Goal: Information Seeking & Learning: Learn about a topic

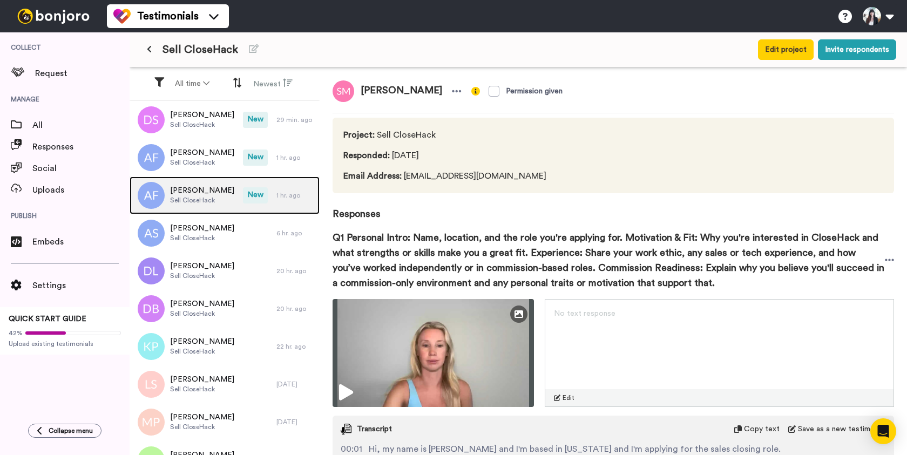
click at [199, 194] on span "[PERSON_NAME]" at bounding box center [202, 190] width 64 height 11
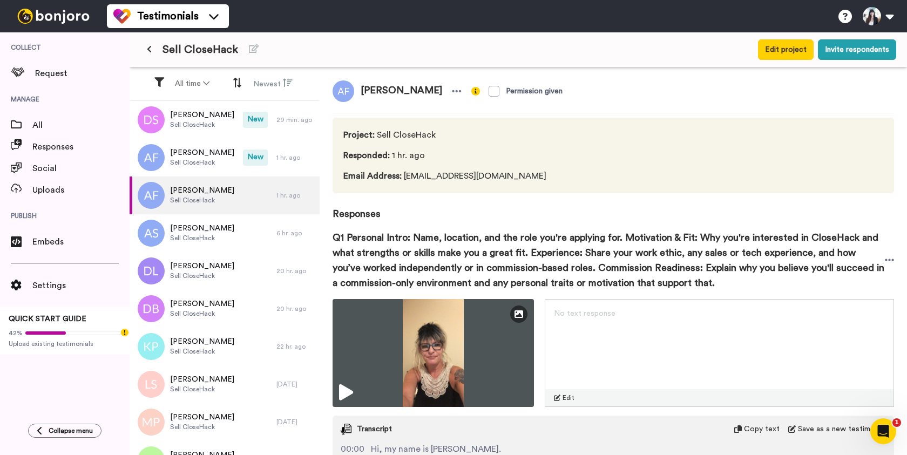
click at [381, 91] on span "[PERSON_NAME]" at bounding box center [401, 91] width 94 height 22
copy div "[PERSON_NAME]"
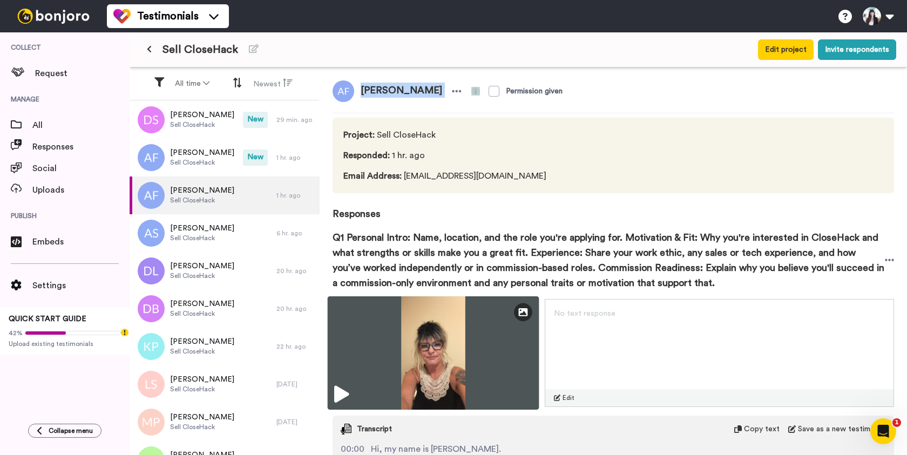
click at [436, 359] on img at bounding box center [434, 352] width 212 height 113
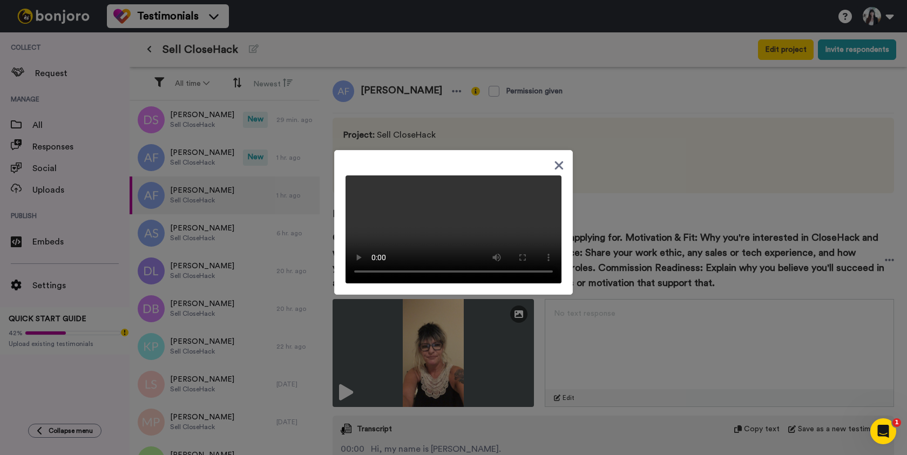
click at [558, 161] on icon at bounding box center [559, 165] width 9 height 9
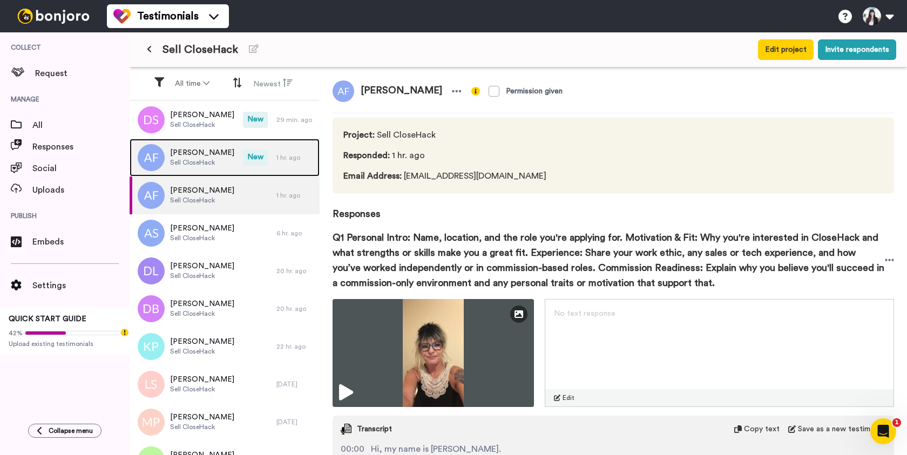
click at [214, 159] on span "Sell CloseHack" at bounding box center [202, 162] width 64 height 9
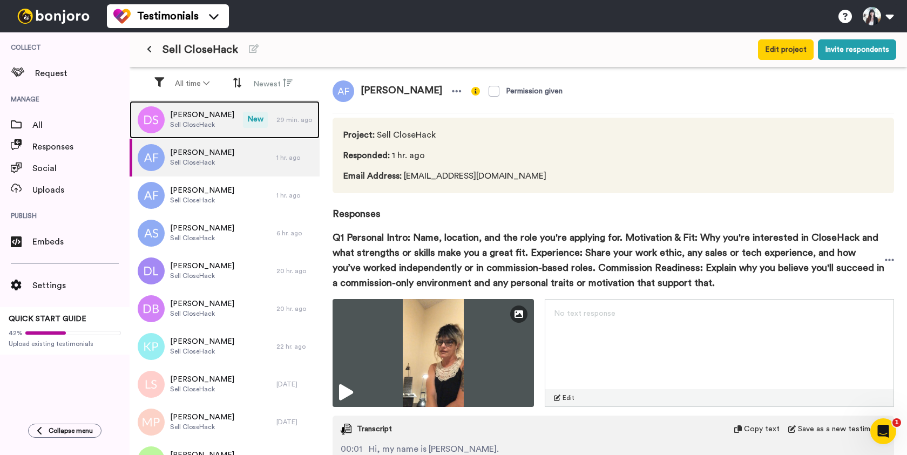
click at [215, 124] on div "[PERSON_NAME] Sell CloseHack" at bounding box center [186, 120] width 113 height 38
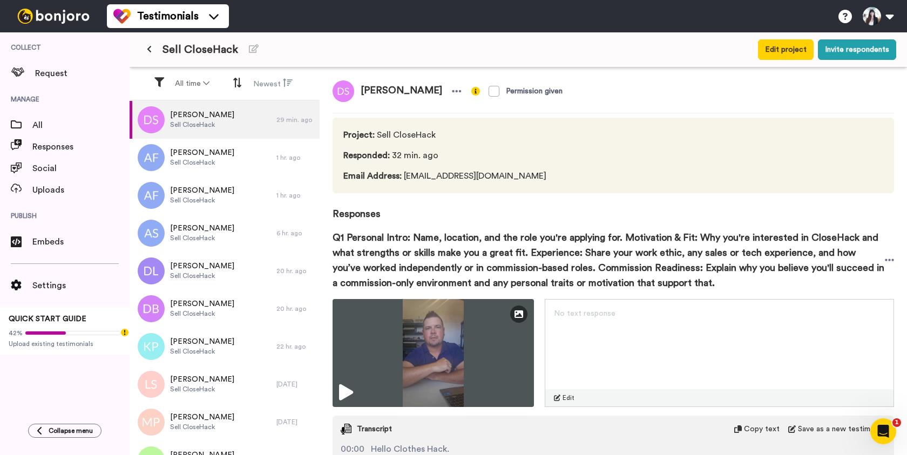
click at [395, 92] on span "[PERSON_NAME]" at bounding box center [401, 91] width 94 height 22
copy div "[PERSON_NAME]"
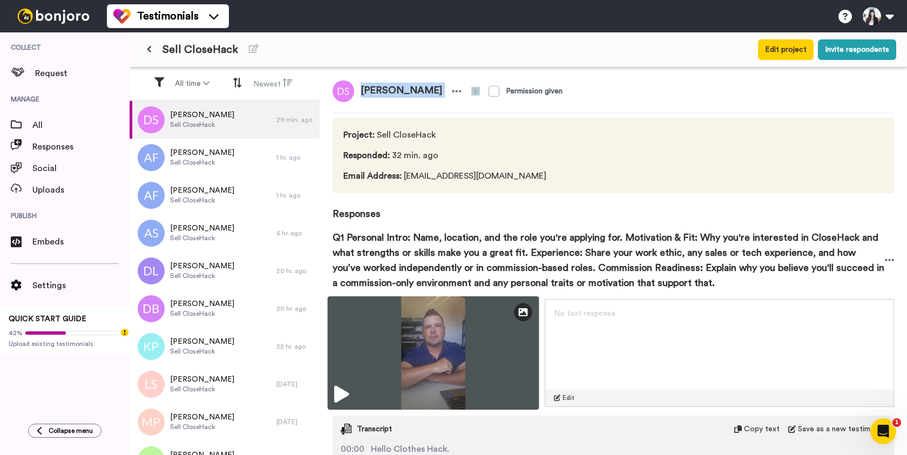
click at [425, 348] on img at bounding box center [434, 352] width 212 height 113
